Goal: Check status: Check status

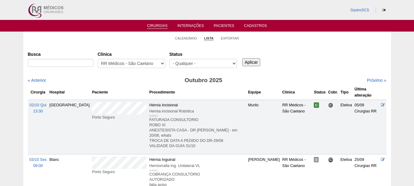
click at [186, 58] on div "Status - Qualquer - Reservada Confirmada Suspensa Cancelada" at bounding box center [206, 60] width 72 height 22
click at [186, 62] on select "- Qualquer - Reservada Confirmada Suspensa Cancelada" at bounding box center [203, 63] width 67 height 9
select select "conf"
click at [170, 59] on select "- Qualquer - Reservada Confirmada Suspensa Cancelada" at bounding box center [203, 63] width 67 height 9
click at [253, 62] on input "Aplicar" at bounding box center [252, 62] width 18 height 8
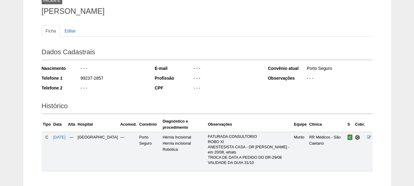
scroll to position [83, 0]
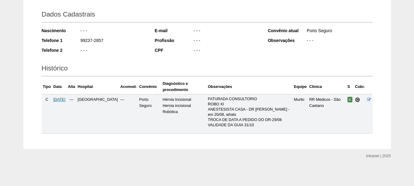
click at [66, 99] on span "02/10/2025" at bounding box center [59, 100] width 12 height 4
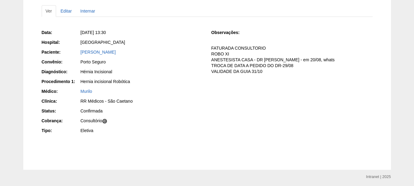
scroll to position [56, 0]
